Goal: Ask a question

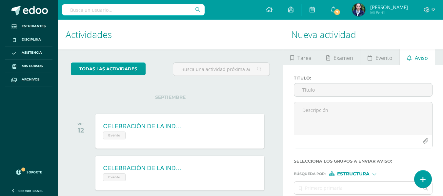
click at [428, 178] on link at bounding box center [422, 179] width 17 height 17
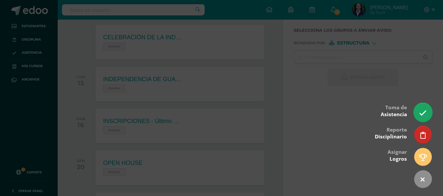
scroll to position [131, 0]
click at [419, 110] on icon at bounding box center [423, 114] width 8 height 8
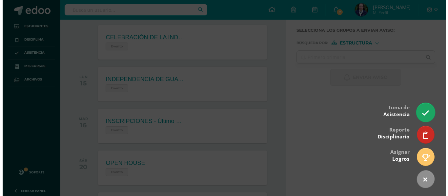
scroll to position [0, 0]
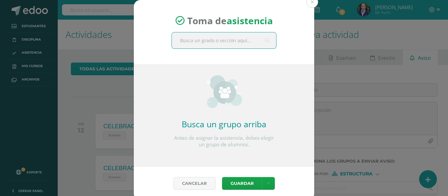
click at [239, 39] on input "text" at bounding box center [224, 40] width 104 height 16
type input "quinto"
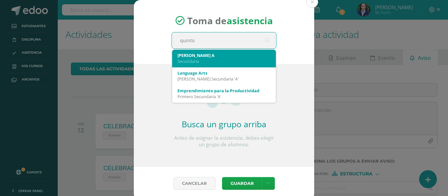
click at [204, 60] on div "Secundaria" at bounding box center [223, 61] width 93 height 6
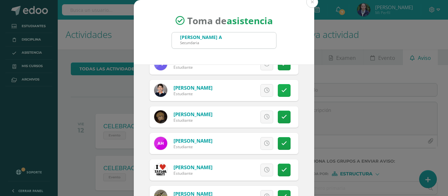
scroll to position [164, 0]
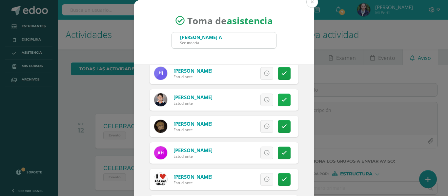
click at [281, 100] on icon at bounding box center [284, 100] width 6 height 6
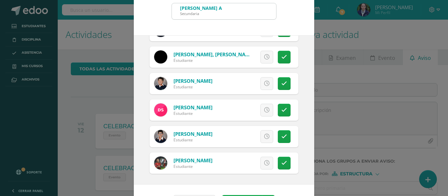
scroll to position [51, 0]
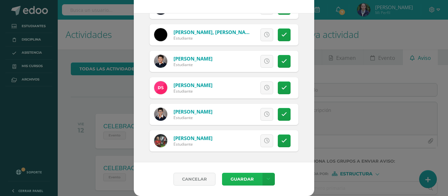
click at [232, 181] on button "Guardar" at bounding box center [242, 179] width 40 height 13
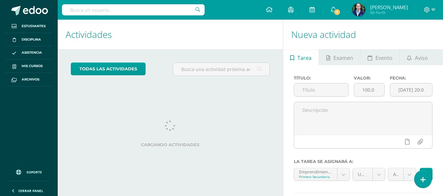
drag, startPoint x: 272, startPoint y: 58, endPoint x: 137, endPoint y: 41, distance: 136.2
click at [272, 58] on div "todas las Actividades No tienes actividades Échale un vistazo a los demás perío…" at bounding box center [170, 72] width 225 height 45
